Goal: Transaction & Acquisition: Purchase product/service

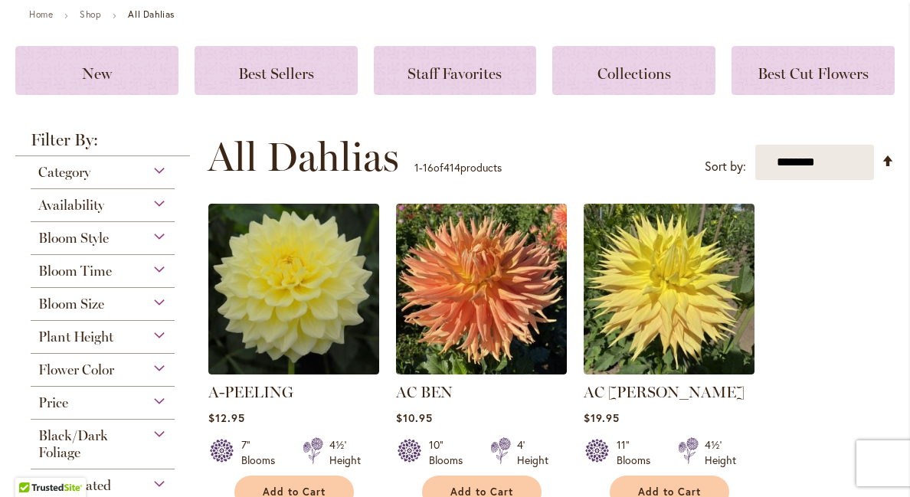
scroll to position [179, 0]
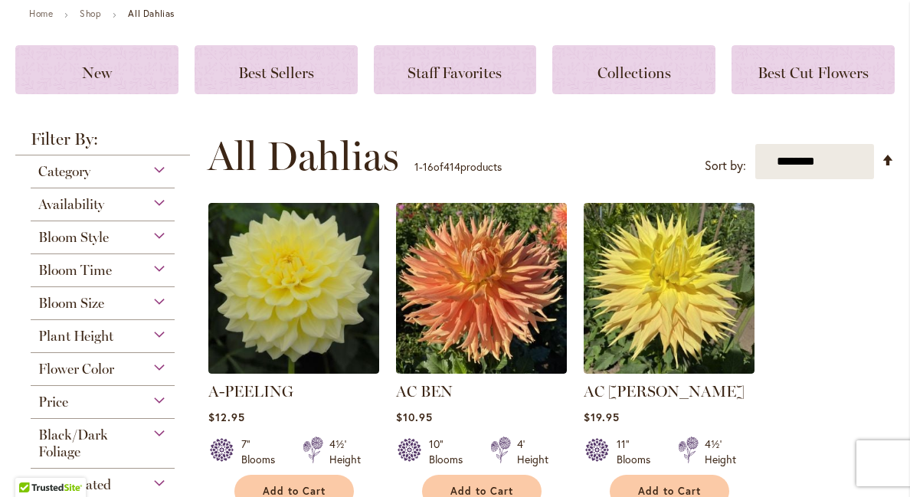
click at [158, 327] on div "Plant Height" at bounding box center [103, 332] width 144 height 25
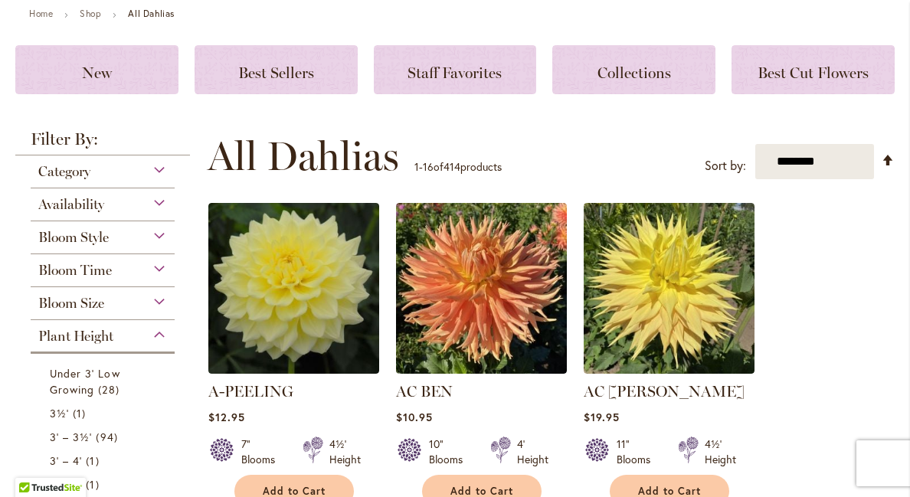
scroll to position [498, 0]
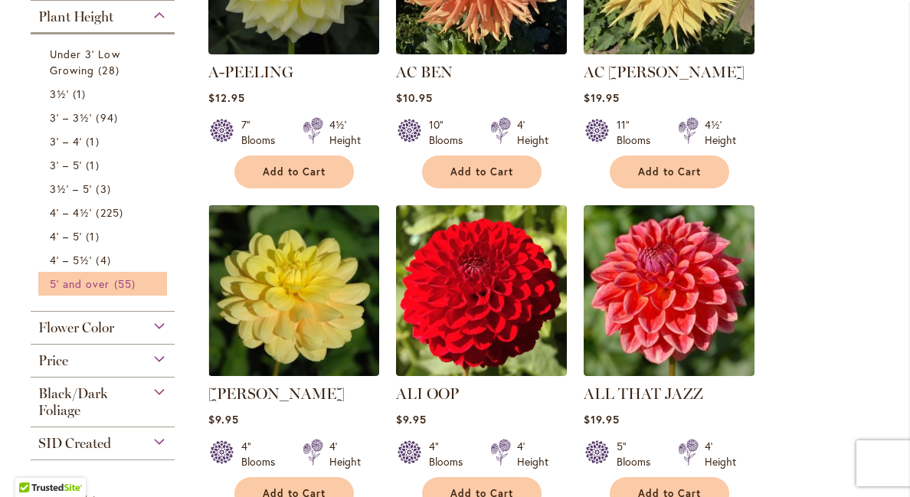
click at [92, 286] on span "5' and over" at bounding box center [80, 283] width 60 height 15
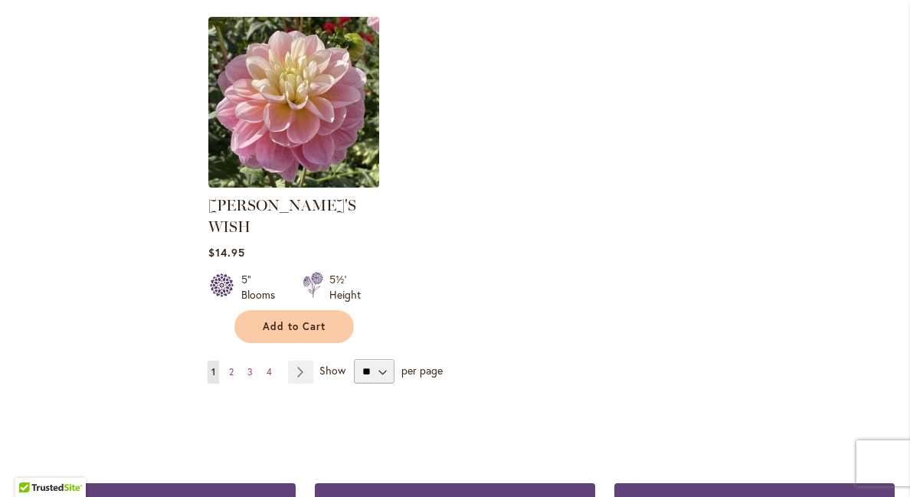
scroll to position [1992, 0]
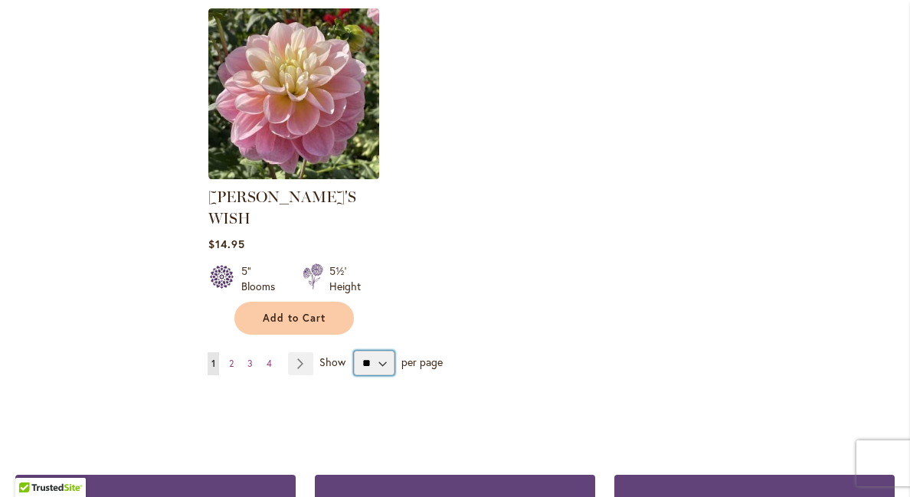
select select "**"
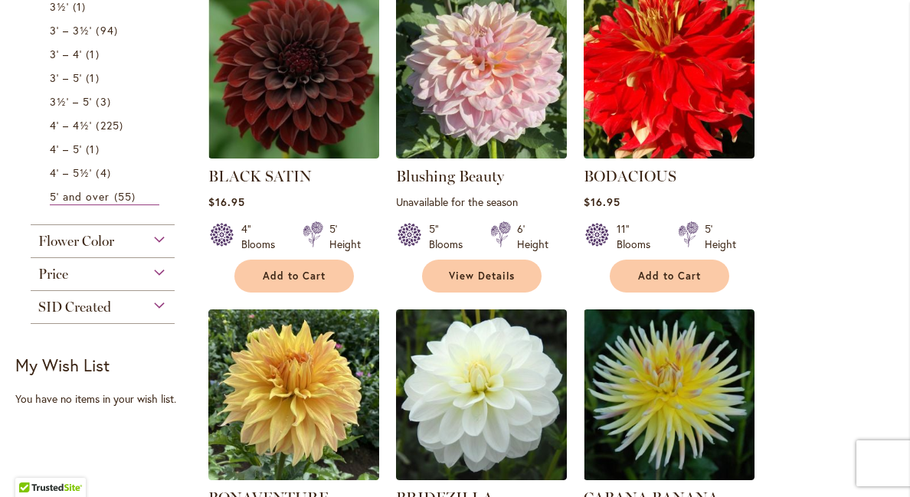
scroll to position [686, 0]
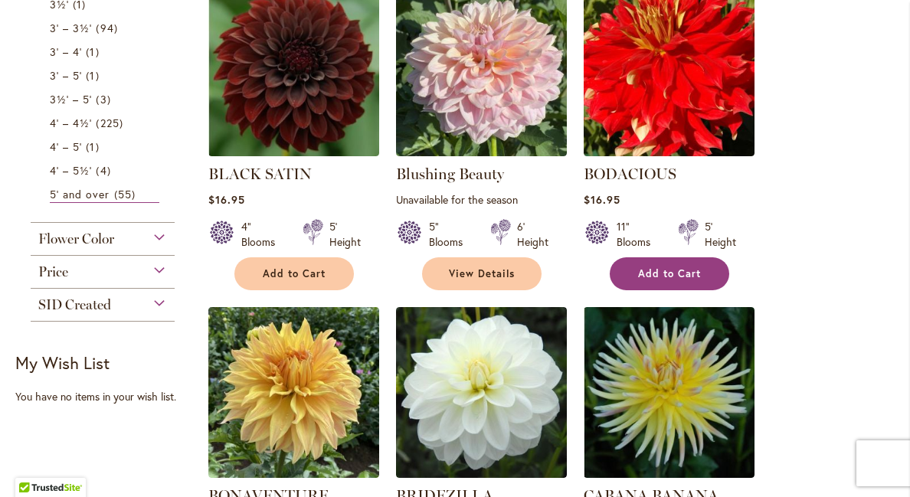
click at [649, 278] on button "Add to Cart" at bounding box center [668, 273] width 119 height 33
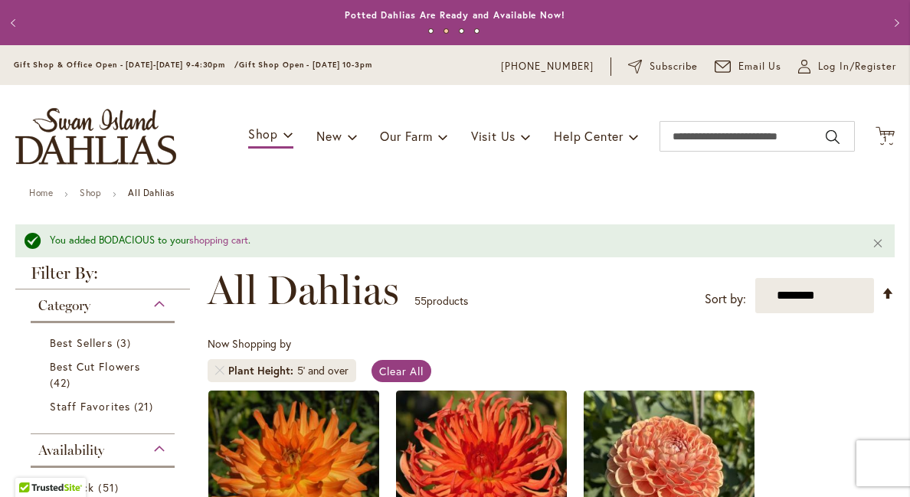
scroll to position [0, 0]
click at [884, 132] on icon at bounding box center [884, 135] width 19 height 18
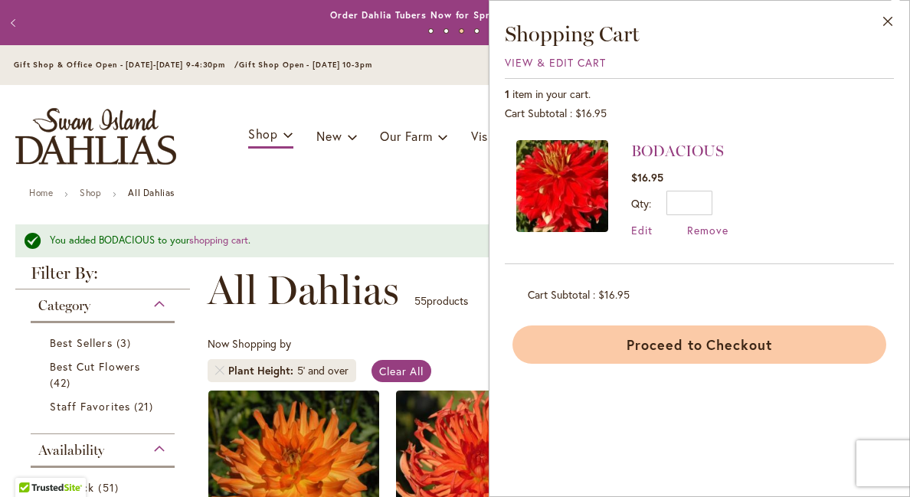
click at [706, 343] on button "Proceed to Checkout" at bounding box center [699, 344] width 374 height 38
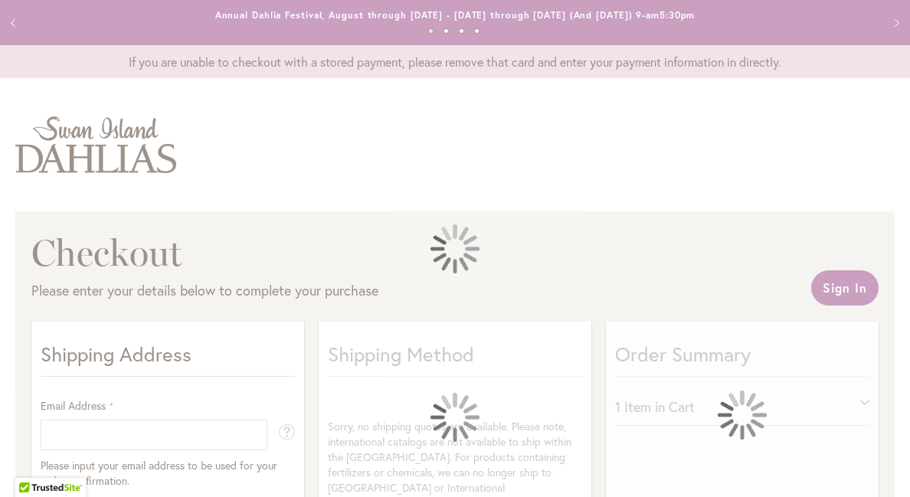
select select "**"
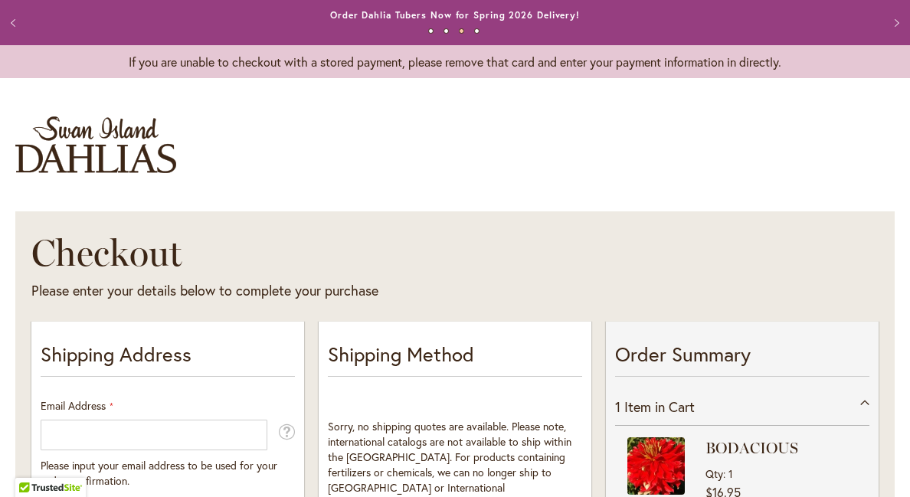
click at [123, 128] on img "store logo" at bounding box center [95, 144] width 161 height 57
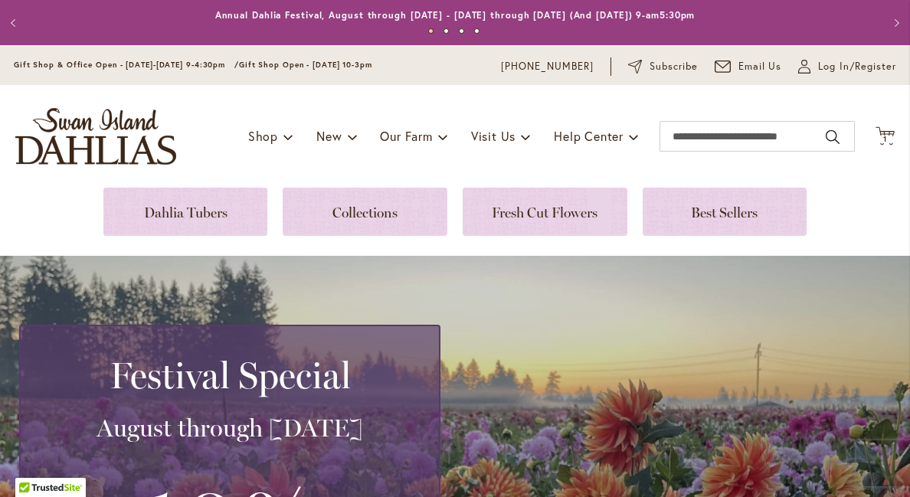
scroll to position [25, 0]
